Goal: Use online tool/utility: Utilize a website feature to perform a specific function

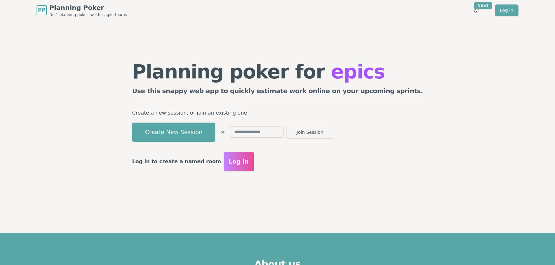
click at [203, 130] on button "Create New Session" at bounding box center [173, 132] width 83 height 19
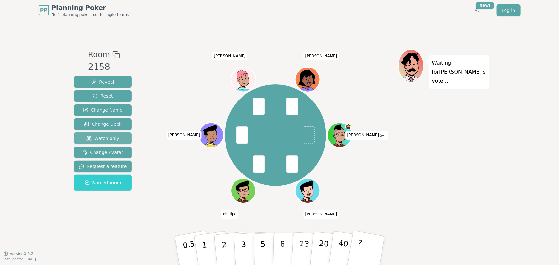
click at [97, 137] on span "Watch only" at bounding box center [102, 138] width 33 height 6
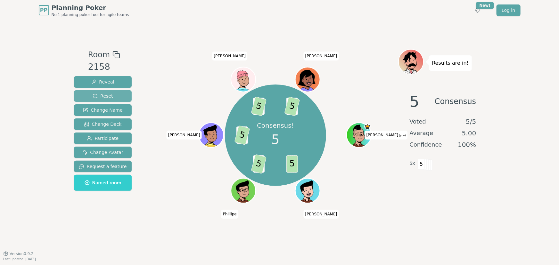
click at [103, 95] on span "Reset" at bounding box center [103, 96] width 20 height 6
click at [98, 95] on span "Reset" at bounding box center [103, 96] width 20 height 6
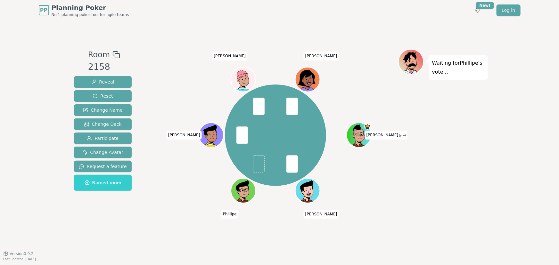
click at [481, 187] on div "Waiting for [PERSON_NAME] 's vote..." at bounding box center [443, 137] width 90 height 176
click at [376, 34] on div "Room 2158 Reveal Reset Change Name Change Deck Participate Change Avatar Reques…" at bounding box center [279, 136] width 416 height 233
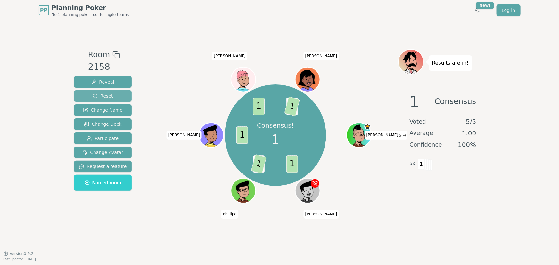
click at [99, 95] on span "Reset" at bounding box center [103, 96] width 20 height 6
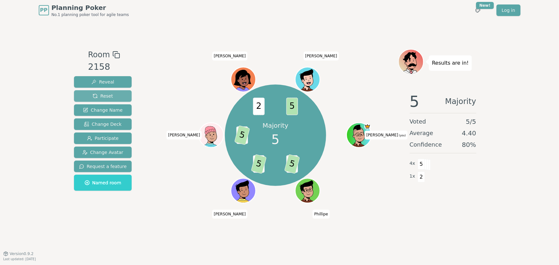
click at [100, 93] on span "Reset" at bounding box center [103, 96] width 20 height 6
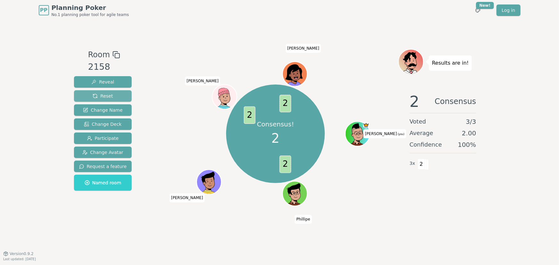
click at [96, 96] on span "Reset" at bounding box center [103, 96] width 20 height 6
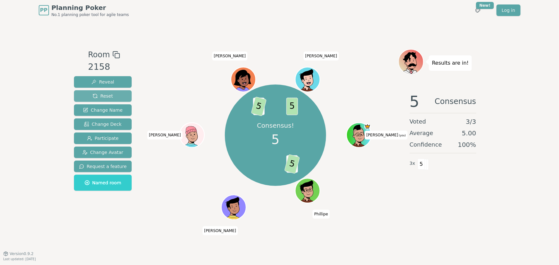
click at [102, 94] on span "Reset" at bounding box center [103, 96] width 20 height 6
